Goal: Task Accomplishment & Management: Use online tool/utility

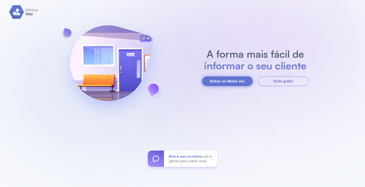
click at [233, 80] on button "Entrar no Minha Vez" at bounding box center [227, 82] width 51 height 10
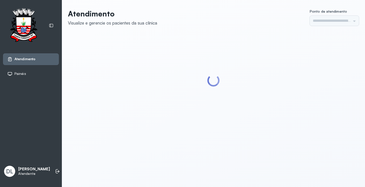
type input "*********"
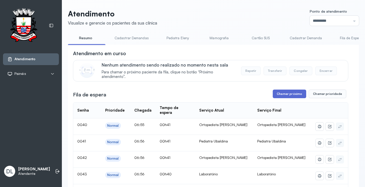
click at [287, 95] on button "Chamar próximo" at bounding box center [289, 94] width 33 height 9
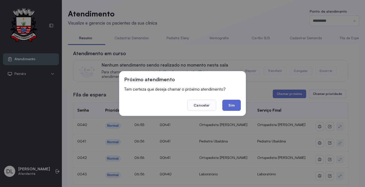
click at [231, 103] on button "Sim" at bounding box center [231, 105] width 19 height 11
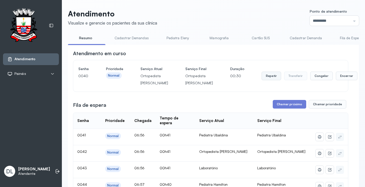
click at [262, 78] on button "Repetir" at bounding box center [272, 76] width 20 height 9
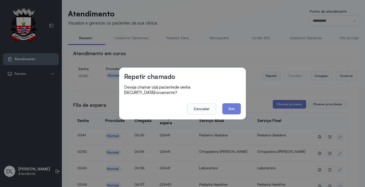
click at [262, 72] on button "Repetir" at bounding box center [272, 76] width 20 height 9
click at [229, 104] on button "Sim" at bounding box center [231, 108] width 19 height 11
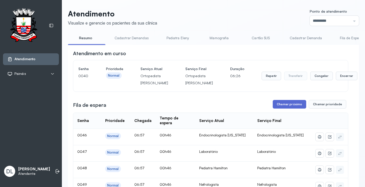
click at [283, 109] on button "Chamar próximo" at bounding box center [289, 104] width 33 height 9
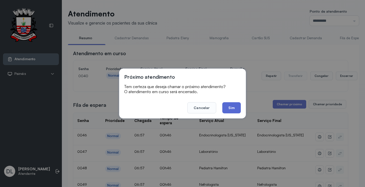
click at [227, 111] on button "Sim" at bounding box center [231, 107] width 19 height 11
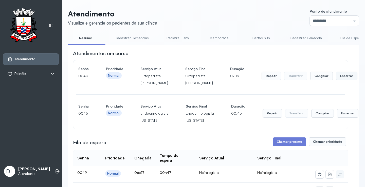
click at [336, 80] on button "Encerrar" at bounding box center [347, 76] width 22 height 9
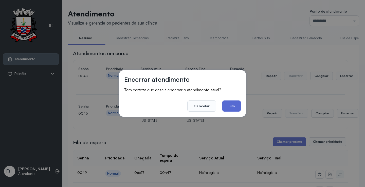
click at [236, 107] on button "Sim" at bounding box center [231, 106] width 19 height 11
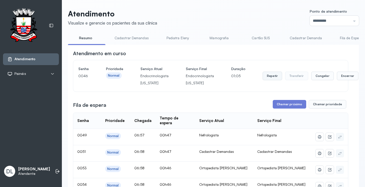
click at [263, 79] on button "Repetir" at bounding box center [273, 76] width 20 height 9
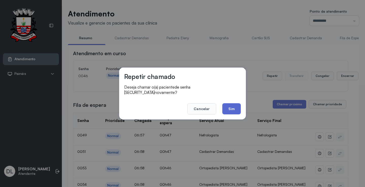
click at [231, 111] on button "Sim" at bounding box center [231, 108] width 19 height 11
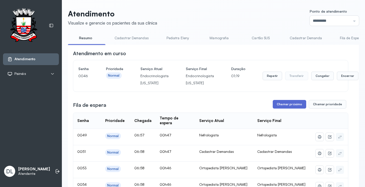
click at [293, 107] on button "Chamar próximo" at bounding box center [289, 104] width 33 height 9
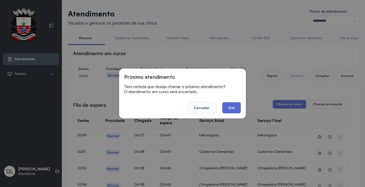
click at [230, 107] on button "Sim" at bounding box center [231, 107] width 19 height 11
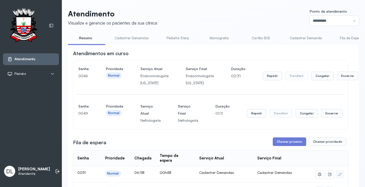
click at [292, 145] on button "Chamar próximo" at bounding box center [289, 142] width 33 height 9
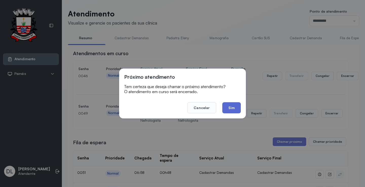
click at [238, 107] on button "Sim" at bounding box center [231, 107] width 19 height 11
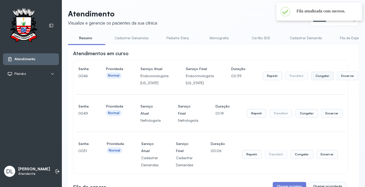
click at [317, 78] on button "Congelar" at bounding box center [322, 76] width 23 height 9
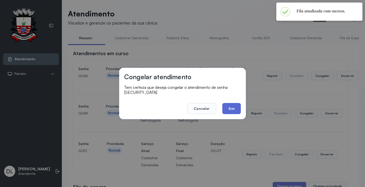
click at [234, 105] on button "Sim" at bounding box center [231, 108] width 19 height 11
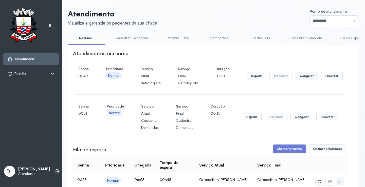
click at [306, 76] on button "Congelar" at bounding box center [307, 76] width 23 height 9
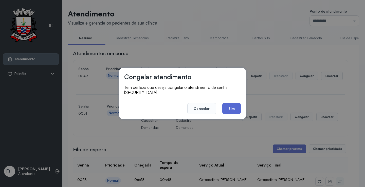
click at [228, 104] on button "Sim" at bounding box center [231, 108] width 19 height 11
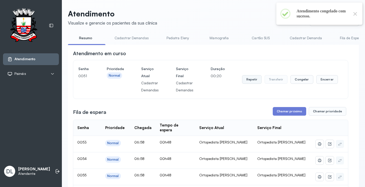
click at [248, 81] on button "Repetir" at bounding box center [252, 79] width 20 height 9
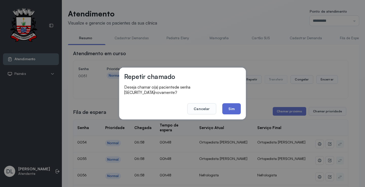
click at [235, 108] on button "Sim" at bounding box center [231, 108] width 19 height 11
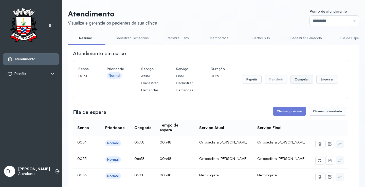
click at [301, 80] on button "Congelar" at bounding box center [302, 79] width 23 height 9
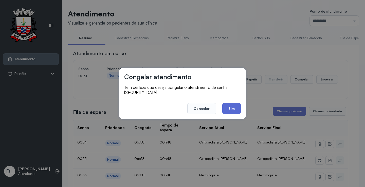
click at [234, 105] on button "Sim" at bounding box center [231, 108] width 19 height 11
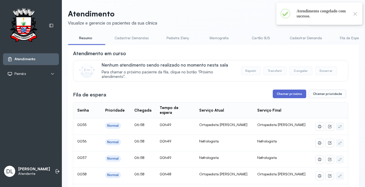
click at [282, 93] on button "Chamar próximo" at bounding box center [289, 94] width 33 height 9
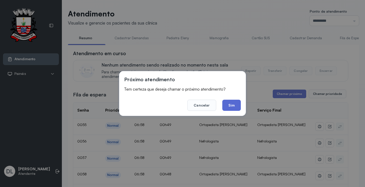
click at [232, 106] on button "Sim" at bounding box center [231, 105] width 19 height 11
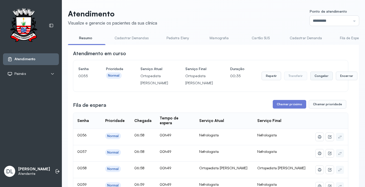
click at [310, 80] on button "Congelar" at bounding box center [321, 76] width 23 height 9
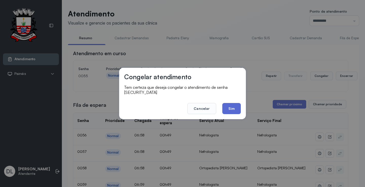
click at [233, 106] on button "Sim" at bounding box center [231, 108] width 19 height 11
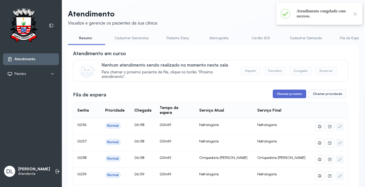
click at [283, 97] on button "Chamar próximo" at bounding box center [289, 94] width 33 height 9
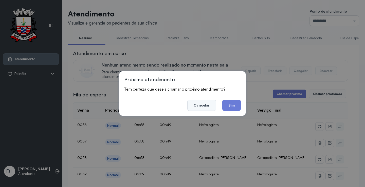
click at [203, 105] on button "Cancelar" at bounding box center [201, 105] width 29 height 11
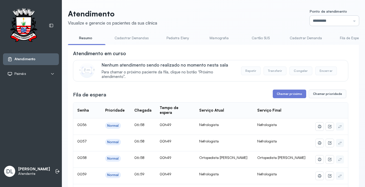
click at [345, 23] on input "*********" at bounding box center [334, 21] width 49 height 10
type input "*********"
click at [285, 95] on button "Chamar próximo" at bounding box center [289, 94] width 33 height 9
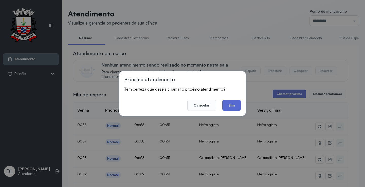
click at [236, 106] on button "Sim" at bounding box center [231, 105] width 19 height 11
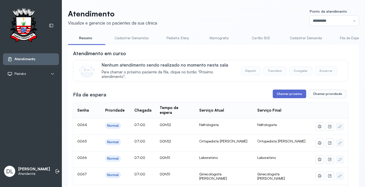
click at [283, 95] on button "Chamar próximo" at bounding box center [289, 94] width 33 height 9
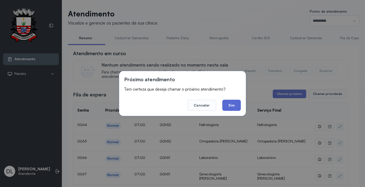
click at [234, 107] on button "Sim" at bounding box center [231, 105] width 19 height 11
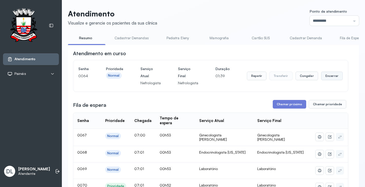
click at [321, 77] on button "Encerrar" at bounding box center [332, 76] width 22 height 9
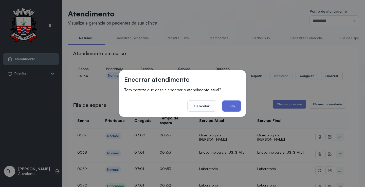
click at [229, 103] on button "Sim" at bounding box center [231, 106] width 19 height 11
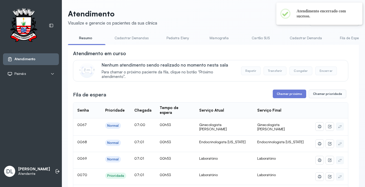
click at [284, 93] on button "Chamar próximo" at bounding box center [289, 94] width 33 height 9
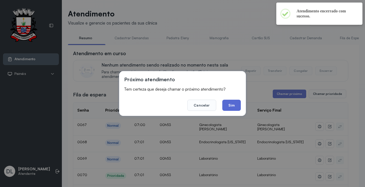
click at [229, 106] on button "Sim" at bounding box center [231, 105] width 19 height 11
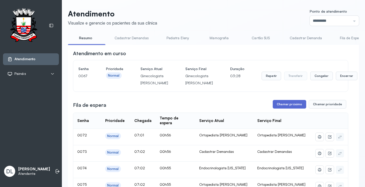
click at [281, 109] on button "Chamar próximo" at bounding box center [289, 104] width 33 height 9
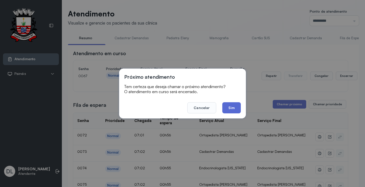
click at [234, 109] on button "Sim" at bounding box center [231, 107] width 19 height 11
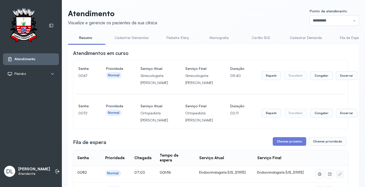
scroll to position [51, 0]
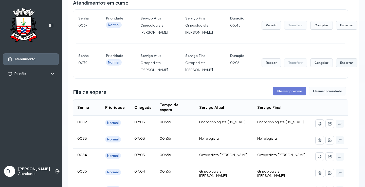
click at [336, 67] on button "Encerrar" at bounding box center [347, 63] width 22 height 9
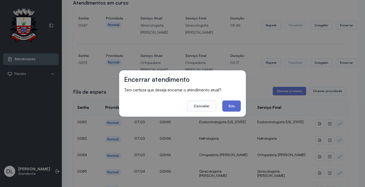
click at [232, 103] on button "Sim" at bounding box center [231, 106] width 19 height 11
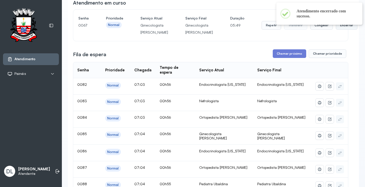
click at [336, 30] on button "Encerrar" at bounding box center [347, 25] width 22 height 9
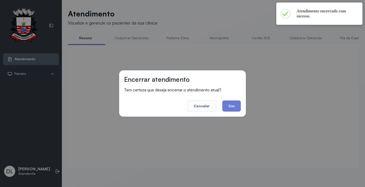
scroll to position [0, 0]
click at [231, 107] on button "Sim" at bounding box center [231, 106] width 19 height 11
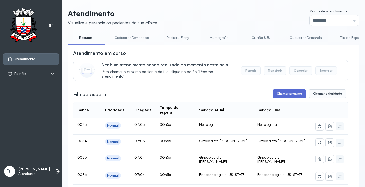
click at [283, 93] on button "Chamar próximo" at bounding box center [289, 93] width 33 height 9
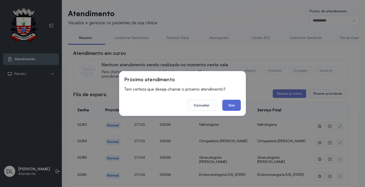
click at [230, 103] on button "Sim" at bounding box center [231, 105] width 19 height 11
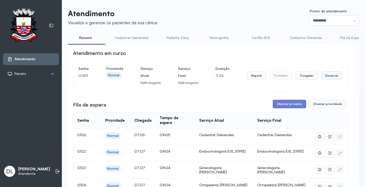
click at [322, 77] on button "Encerrar" at bounding box center [332, 75] width 22 height 9
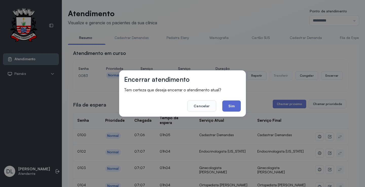
click at [240, 107] on button "Sim" at bounding box center [231, 106] width 19 height 11
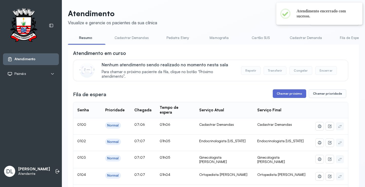
click at [285, 94] on button "Chamar próximo" at bounding box center [289, 93] width 33 height 9
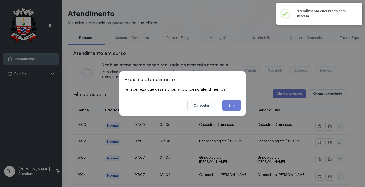
click at [273, 89] on button "Chamar próximo" at bounding box center [289, 93] width 33 height 9
click at [237, 108] on button "Sim" at bounding box center [231, 105] width 19 height 11
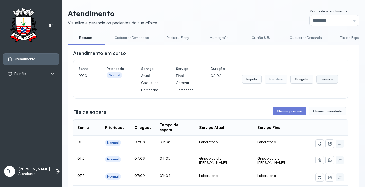
click at [324, 80] on button "Encerrar" at bounding box center [327, 79] width 22 height 9
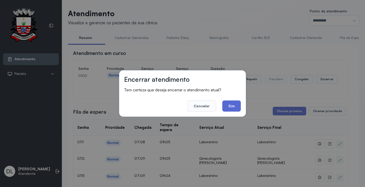
click at [233, 106] on button "Sim" at bounding box center [231, 106] width 19 height 11
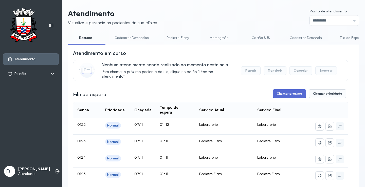
click at [283, 95] on button "Chamar próximo" at bounding box center [289, 93] width 33 height 9
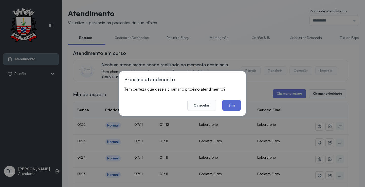
click at [234, 111] on button "Sim" at bounding box center [231, 105] width 19 height 11
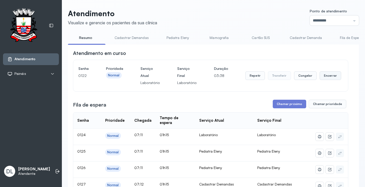
click at [323, 77] on button "Encerrar" at bounding box center [331, 75] width 22 height 9
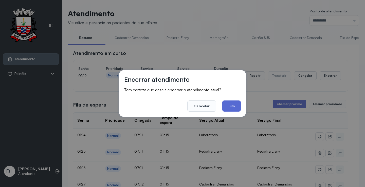
click at [239, 106] on button "Sim" at bounding box center [231, 106] width 19 height 11
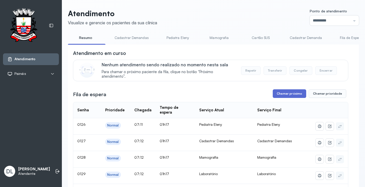
click at [287, 94] on button "Chamar próximo" at bounding box center [289, 93] width 33 height 9
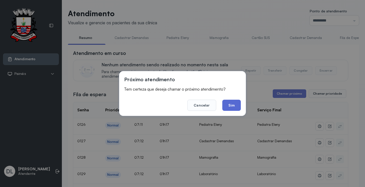
click at [236, 106] on button "Sim" at bounding box center [231, 105] width 19 height 11
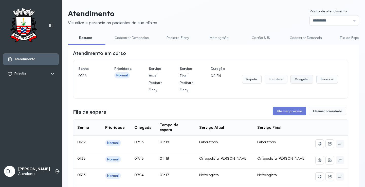
click at [300, 78] on button "Congelar" at bounding box center [302, 79] width 23 height 9
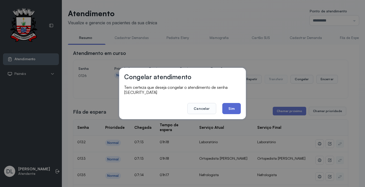
click at [228, 103] on button "Sim" at bounding box center [231, 108] width 19 height 11
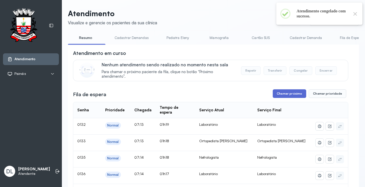
click at [291, 96] on button "Chamar próximo" at bounding box center [289, 93] width 33 height 9
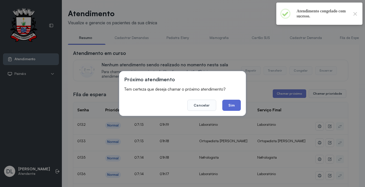
click at [234, 107] on button "Sim" at bounding box center [231, 105] width 19 height 11
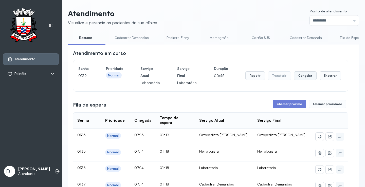
click at [304, 75] on button "Congelar" at bounding box center [305, 75] width 23 height 9
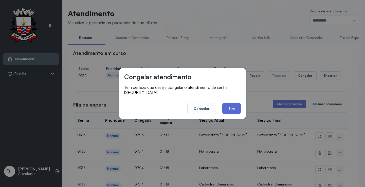
click at [228, 105] on button "Sim" at bounding box center [231, 108] width 19 height 11
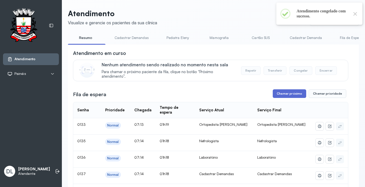
click at [281, 92] on button "Chamar próximo" at bounding box center [289, 93] width 33 height 9
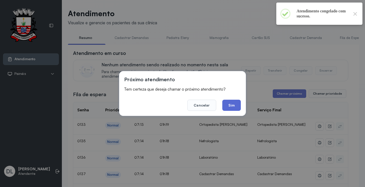
click at [236, 108] on button "Sim" at bounding box center [231, 105] width 19 height 11
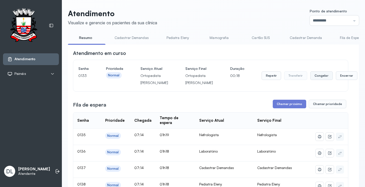
click at [310, 78] on button "Congelar" at bounding box center [321, 75] width 23 height 9
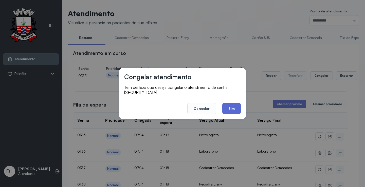
click at [235, 103] on button "Sim" at bounding box center [231, 108] width 19 height 11
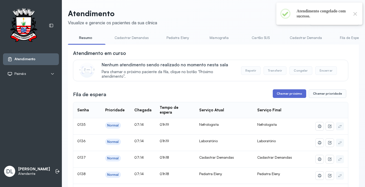
click at [274, 98] on button "Chamar próximo" at bounding box center [289, 93] width 33 height 9
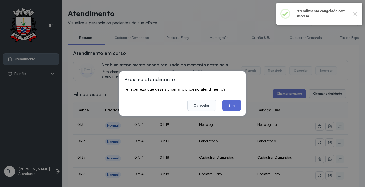
click at [232, 107] on button "Sim" at bounding box center [231, 105] width 19 height 11
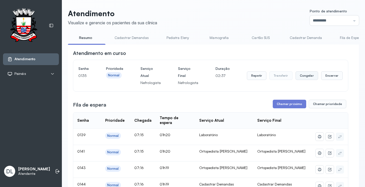
click at [302, 76] on button "Congelar" at bounding box center [307, 75] width 23 height 9
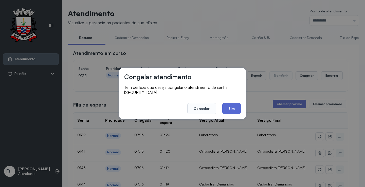
click at [229, 107] on button "Sim" at bounding box center [231, 108] width 19 height 11
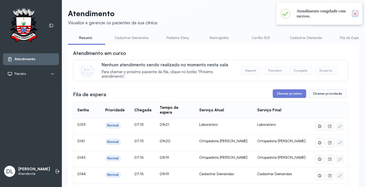
click at [355, 15] on button "×" at bounding box center [355, 13] width 7 height 7
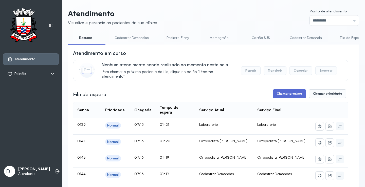
click at [284, 98] on button "Chamar próximo" at bounding box center [289, 93] width 33 height 9
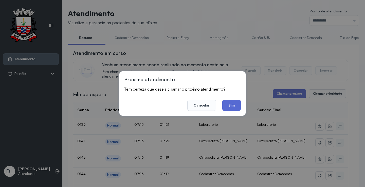
click at [239, 104] on button "Sim" at bounding box center [231, 105] width 19 height 11
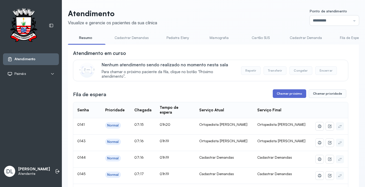
click at [286, 96] on button "Chamar próximo" at bounding box center [289, 93] width 33 height 9
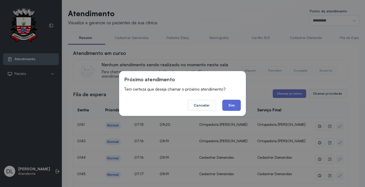
click at [228, 106] on button "Sim" at bounding box center [231, 105] width 19 height 11
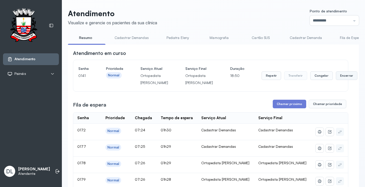
click at [336, 79] on button "Encerrar" at bounding box center [347, 75] width 22 height 9
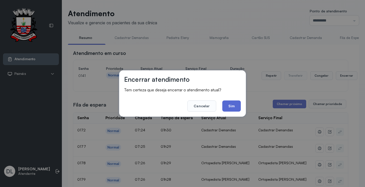
click at [225, 105] on button "Sim" at bounding box center [231, 106] width 19 height 11
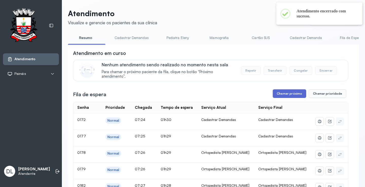
click at [288, 96] on button "Chamar próximo" at bounding box center [289, 93] width 33 height 9
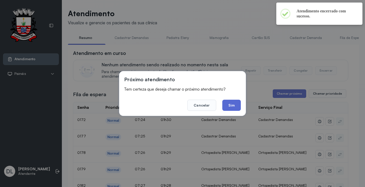
click at [231, 106] on button "Sim" at bounding box center [231, 105] width 19 height 11
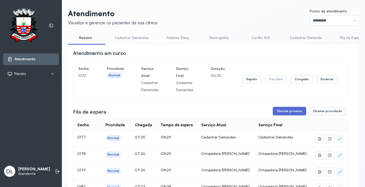
click at [297, 115] on button "Chamar próximo" at bounding box center [289, 111] width 33 height 9
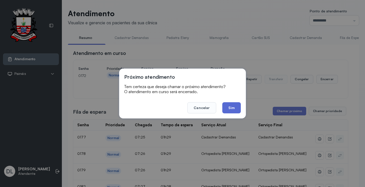
click at [239, 108] on button "Sim" at bounding box center [231, 107] width 19 height 11
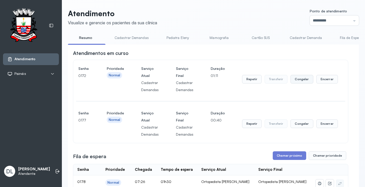
click at [302, 80] on button "Congelar" at bounding box center [302, 79] width 23 height 9
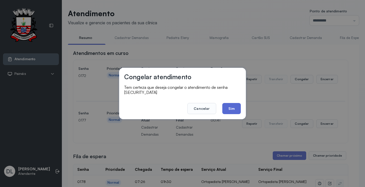
click at [228, 107] on button "Sim" at bounding box center [231, 108] width 19 height 11
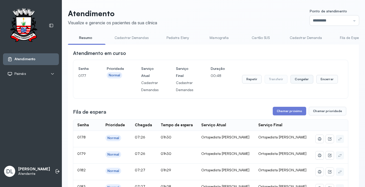
click at [296, 80] on button "Congelar" at bounding box center [302, 79] width 23 height 9
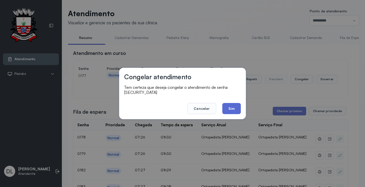
click at [235, 107] on button "Sim" at bounding box center [231, 108] width 19 height 11
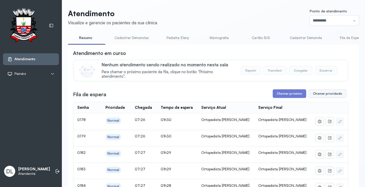
click at [312, 93] on button "Chamar prioridade" at bounding box center [328, 93] width 38 height 9
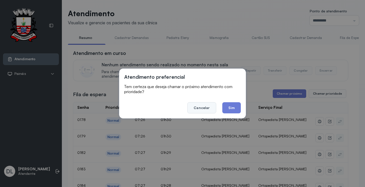
click at [207, 106] on button "Cancelar" at bounding box center [201, 107] width 29 height 11
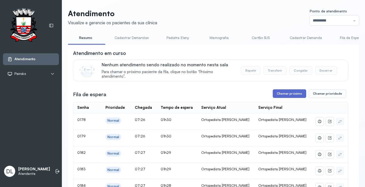
click at [287, 97] on button "Chamar próximo" at bounding box center [289, 93] width 33 height 9
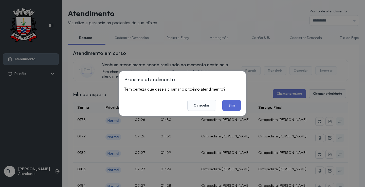
click at [235, 104] on button "Sim" at bounding box center [231, 105] width 19 height 11
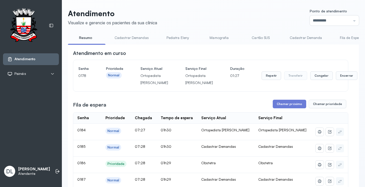
click at [262, 76] on div "Repetir Transferir Congelar Encerrar" at bounding box center [310, 75] width 96 height 21
click at [262, 80] on button "Repetir" at bounding box center [272, 75] width 20 height 9
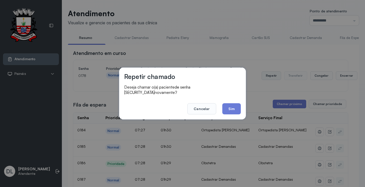
click at [262, 71] on button "Repetir" at bounding box center [272, 75] width 20 height 9
click at [230, 103] on button "Sim" at bounding box center [231, 108] width 19 height 11
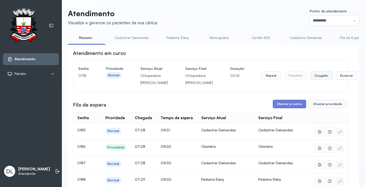
click at [310, 80] on button "Congelar" at bounding box center [321, 75] width 23 height 9
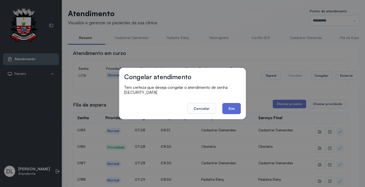
click at [230, 105] on button "Sim" at bounding box center [231, 108] width 19 height 11
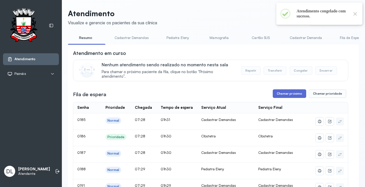
click at [281, 95] on button "Chamar próximo" at bounding box center [289, 93] width 33 height 9
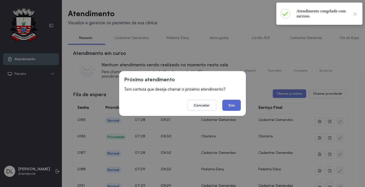
click at [234, 104] on button "Sim" at bounding box center [231, 105] width 19 height 11
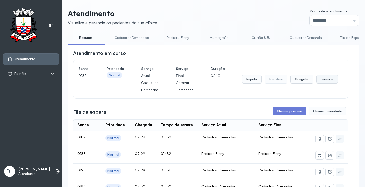
click at [325, 82] on button "Encerrar" at bounding box center [327, 79] width 22 height 9
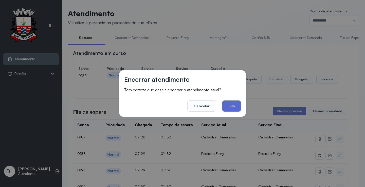
click at [234, 104] on button "Sim" at bounding box center [231, 106] width 19 height 11
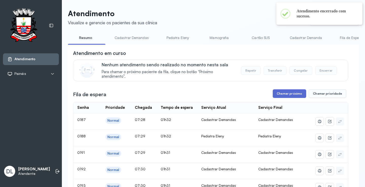
click at [284, 95] on button "Chamar próximo" at bounding box center [289, 93] width 33 height 9
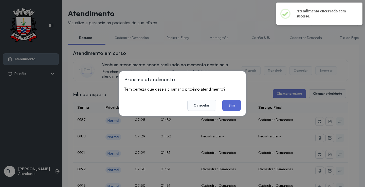
click at [237, 104] on button "Sim" at bounding box center [231, 105] width 19 height 11
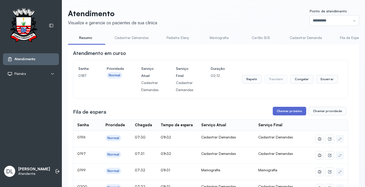
click at [289, 112] on button "Chamar próximo" at bounding box center [289, 111] width 33 height 9
